Goal: Find specific page/section: Find specific page/section

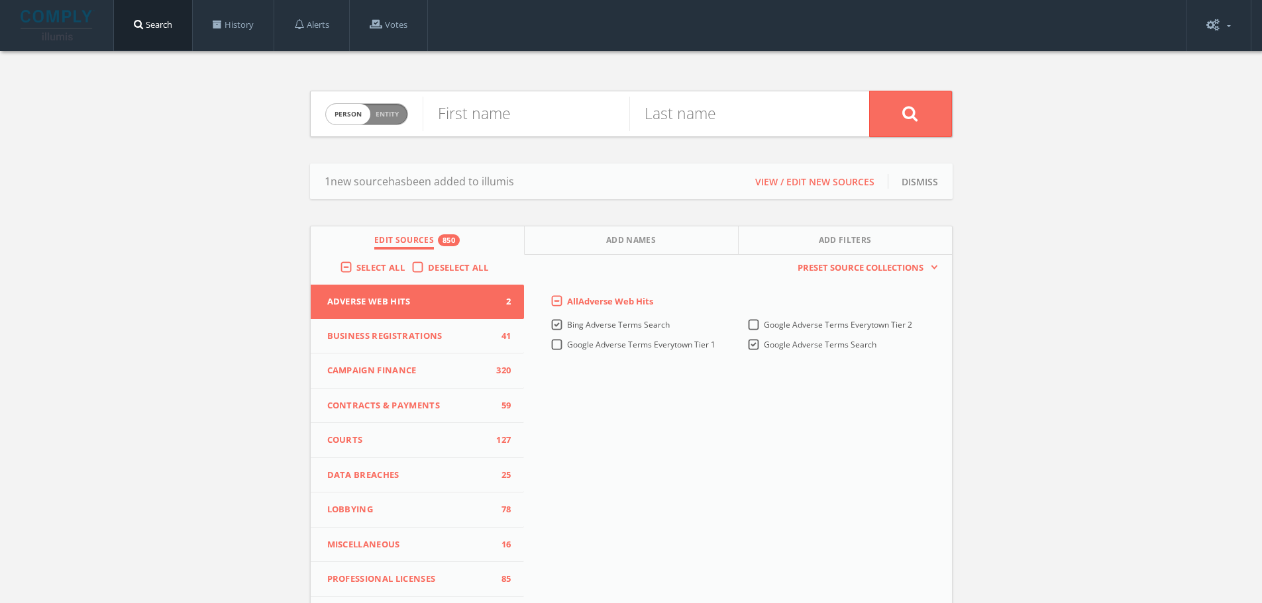
click at [510, 319] on button "Adverse Web Hits 2" at bounding box center [418, 302] width 214 height 34
click at [495, 339] on span "41" at bounding box center [501, 336] width 20 height 13
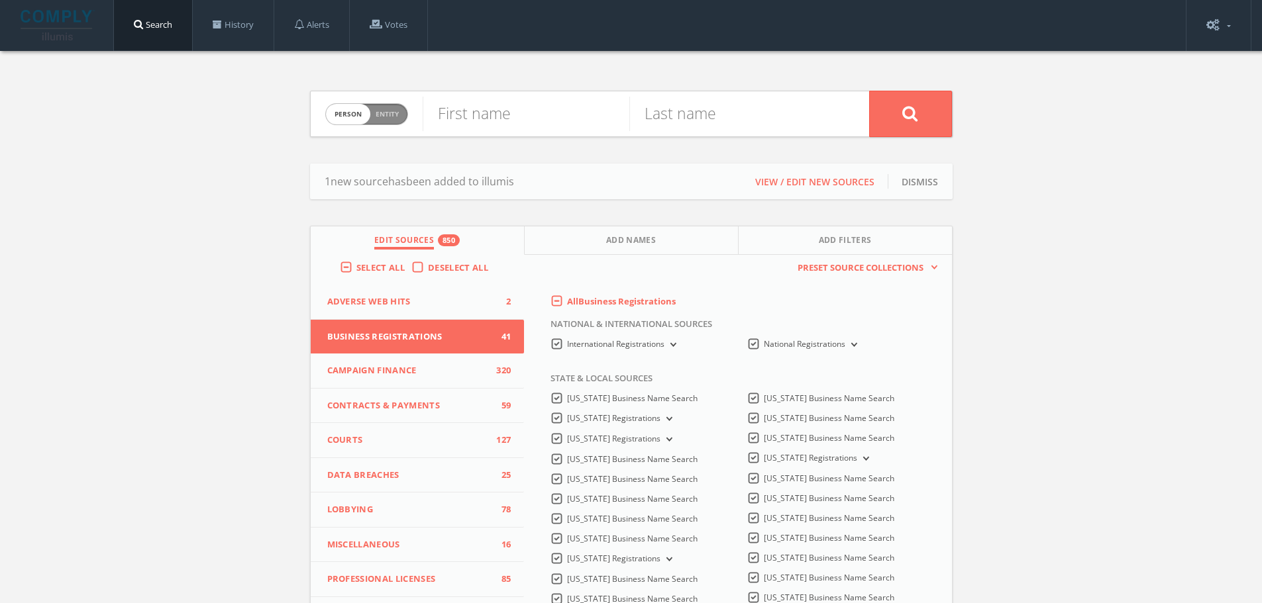
click at [480, 368] on span "Campaign Finance" at bounding box center [409, 370] width 164 height 13
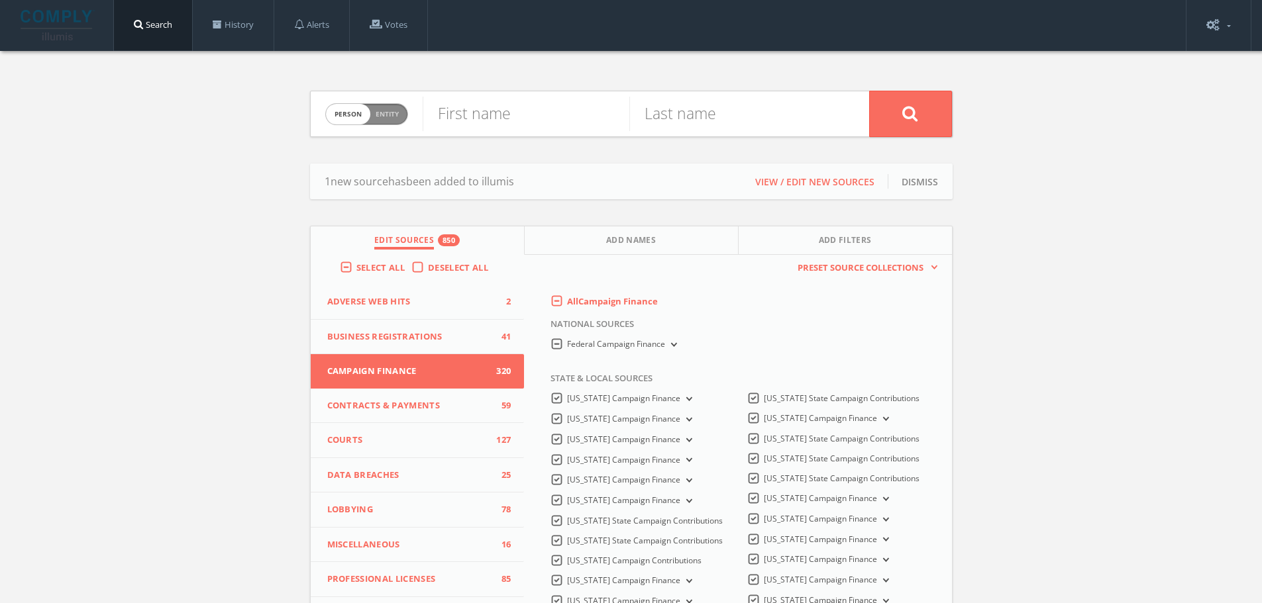
click at [481, 433] on button "Courts 127" at bounding box center [418, 440] width 214 height 35
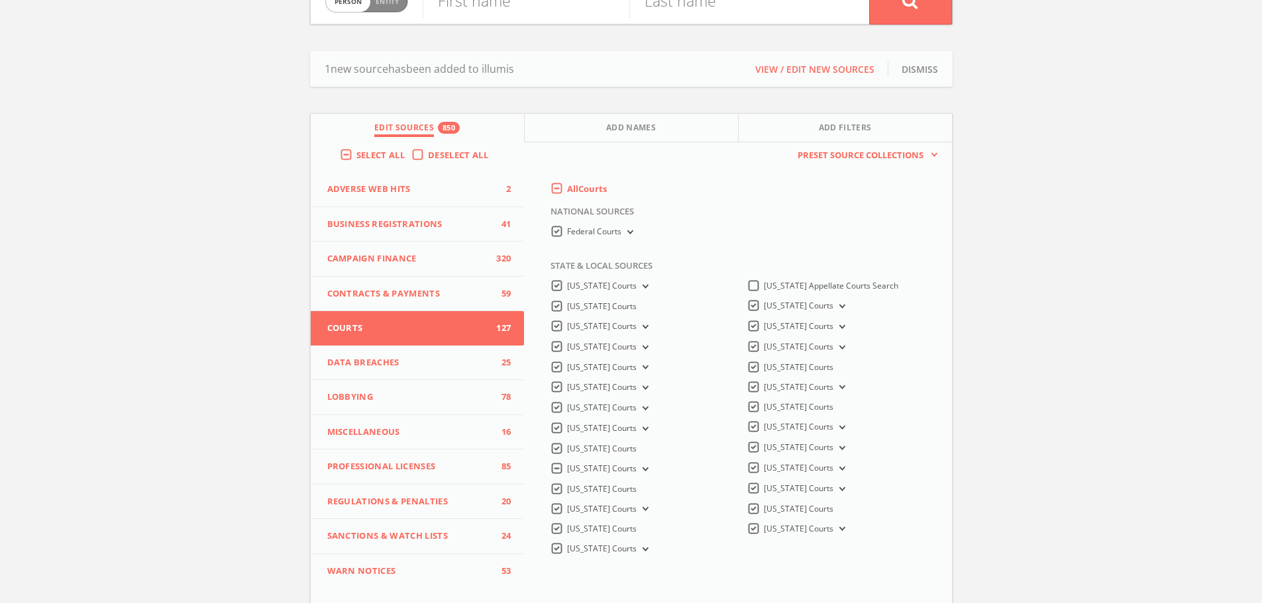
scroll to position [132, 0]
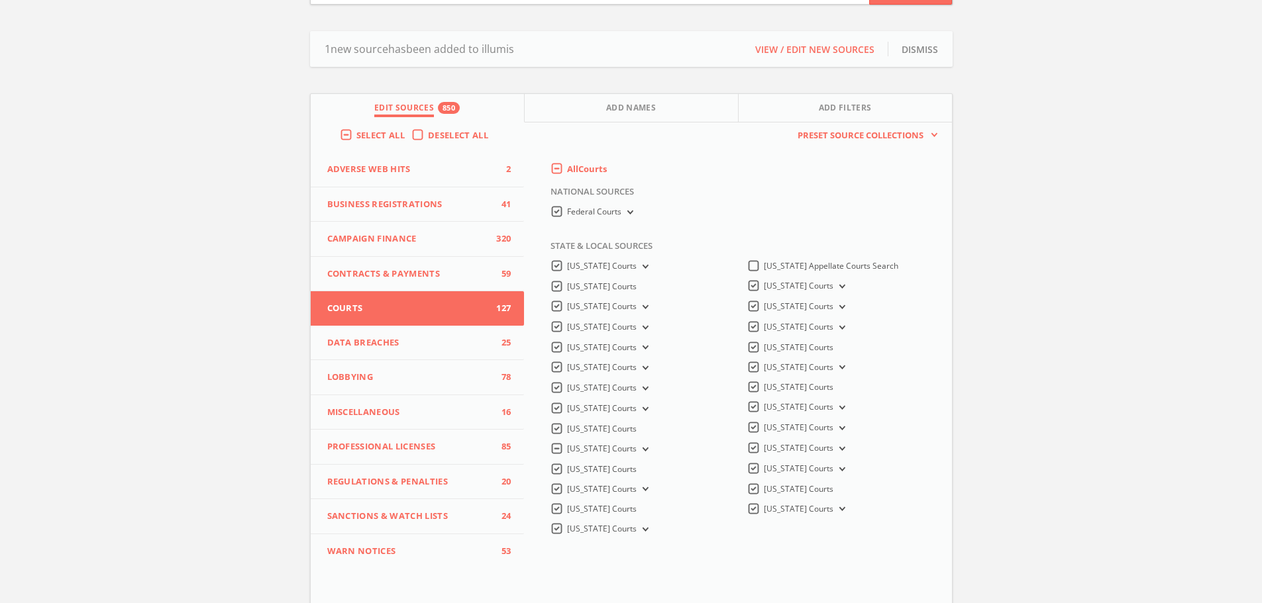
click at [485, 388] on button "Lobbying 78" at bounding box center [418, 377] width 214 height 35
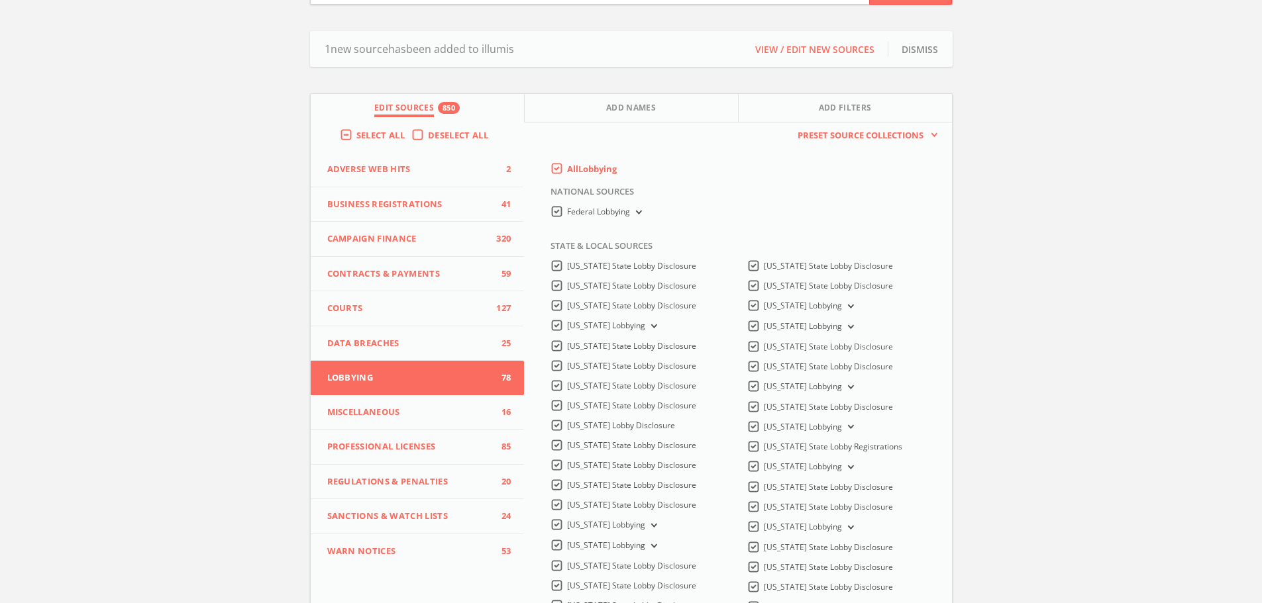
click at [480, 405] on button "Miscellaneous 16" at bounding box center [418, 412] width 214 height 35
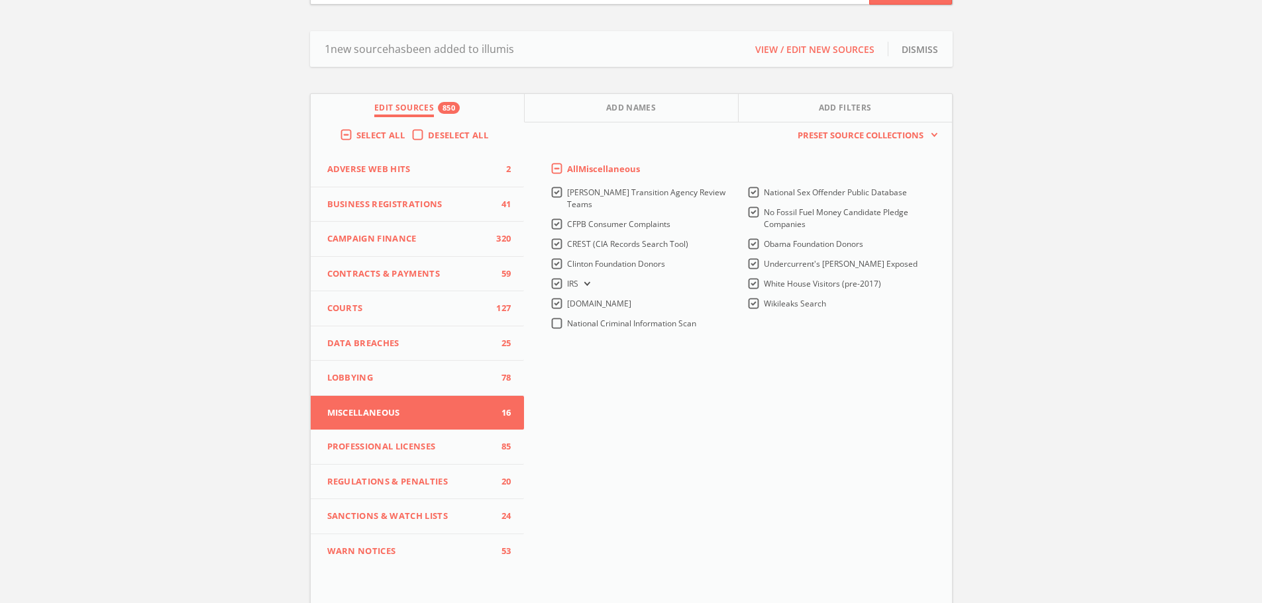
click at [481, 348] on span "Data Breaches" at bounding box center [409, 343] width 164 height 13
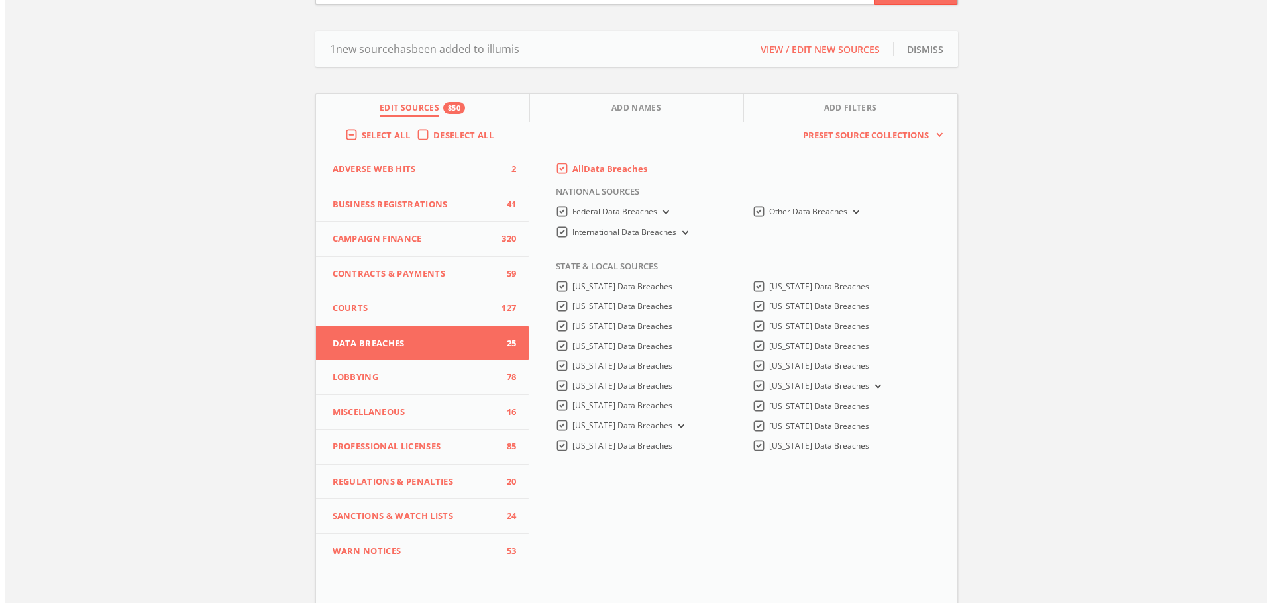
scroll to position [0, 0]
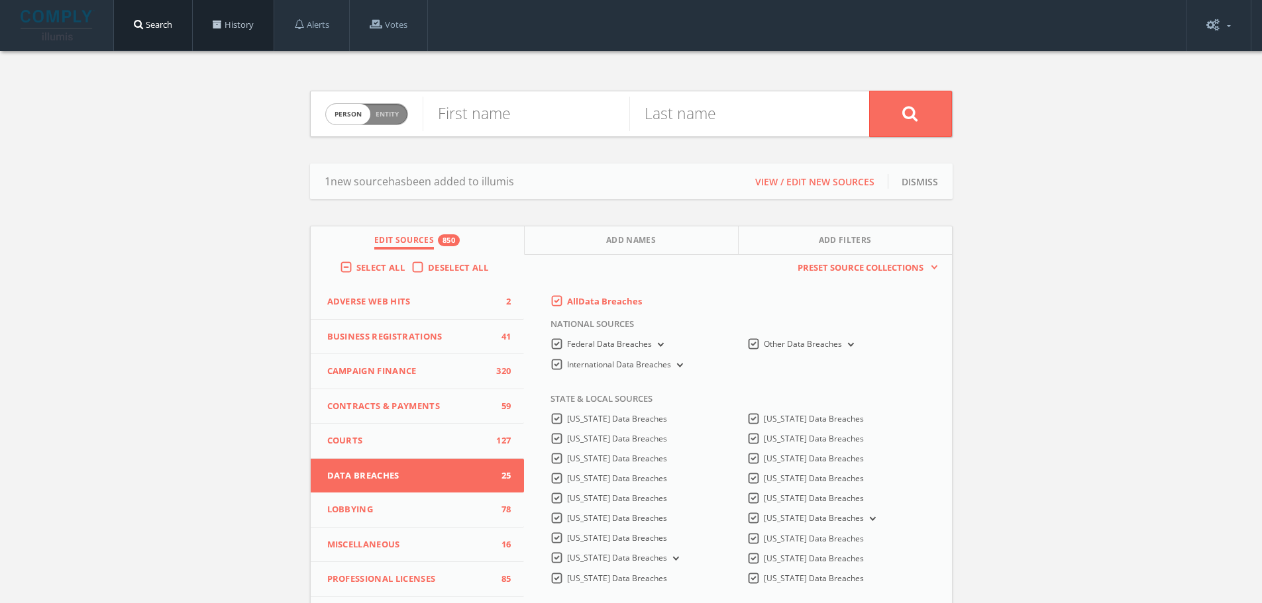
click at [267, 17] on link "History" at bounding box center [233, 25] width 81 height 50
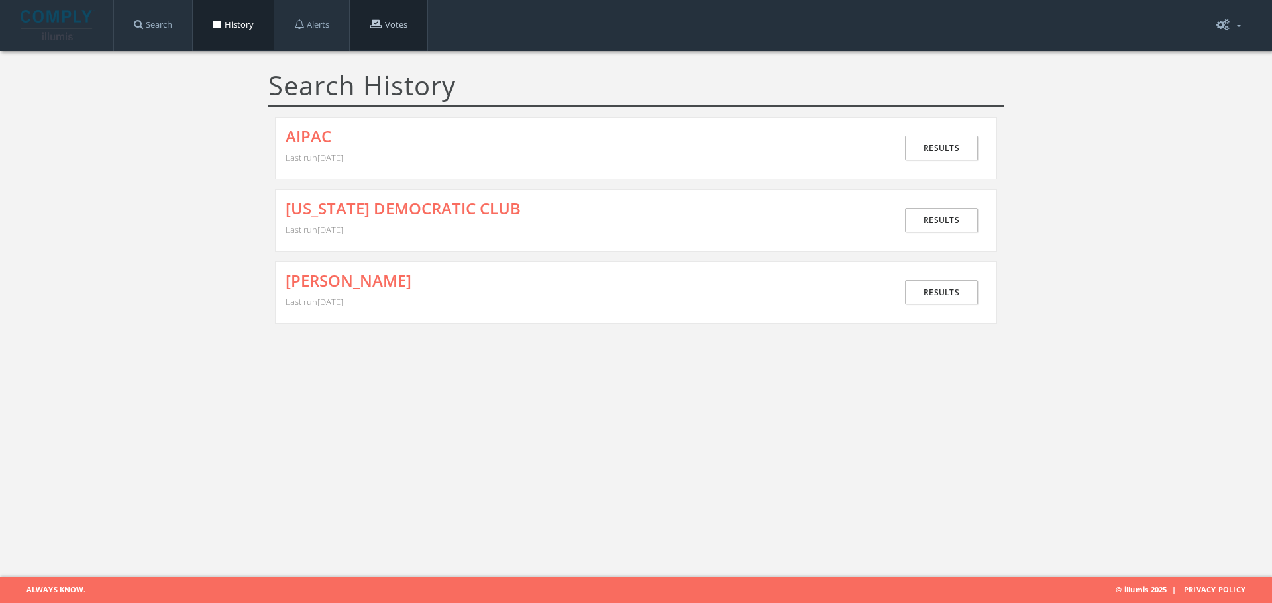
click at [365, 39] on link "Votes" at bounding box center [388, 25] width 77 height 50
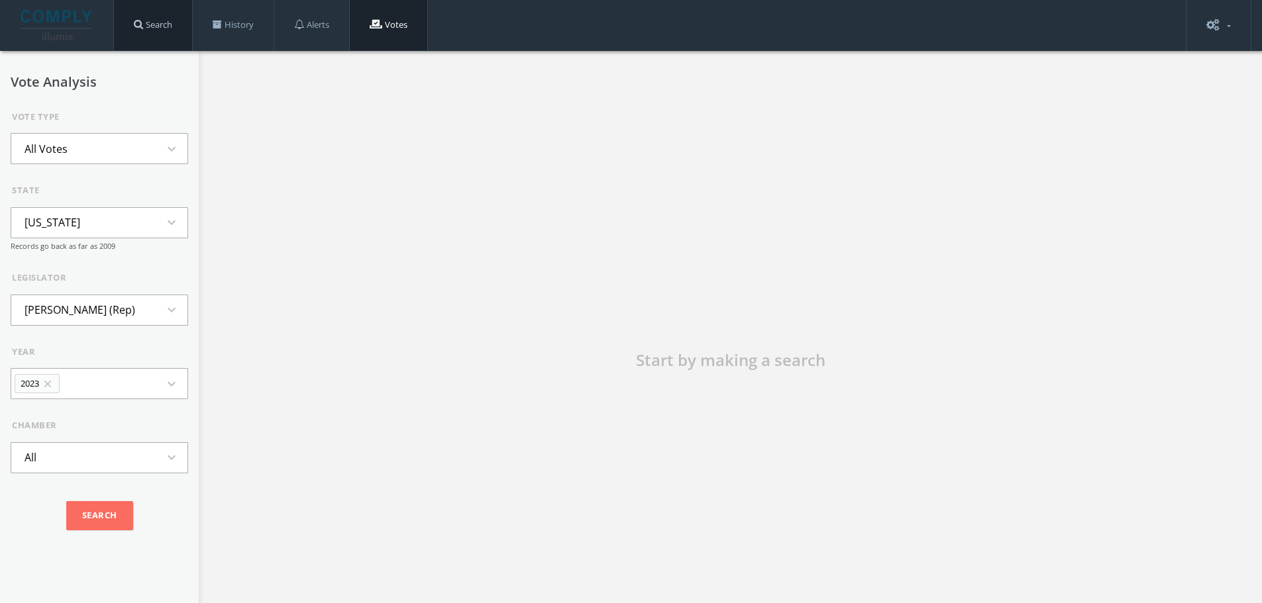
click at [149, 21] on link "Search" at bounding box center [153, 25] width 78 height 50
